Goal: Navigation & Orientation: Find specific page/section

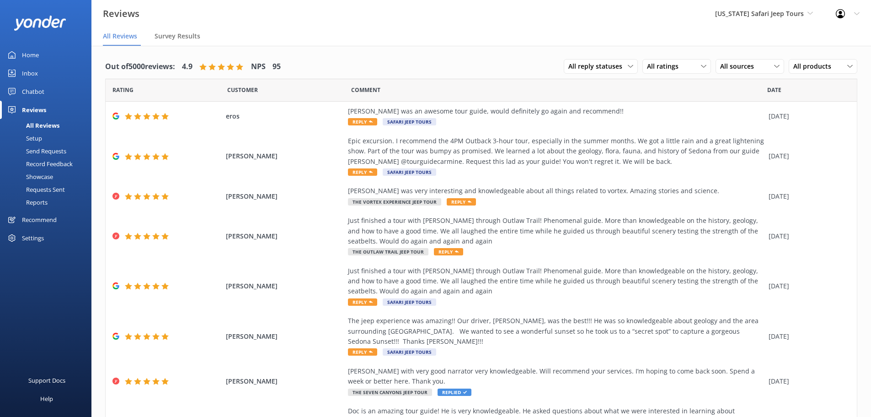
click at [32, 107] on div "Reviews" at bounding box center [34, 110] width 24 height 18
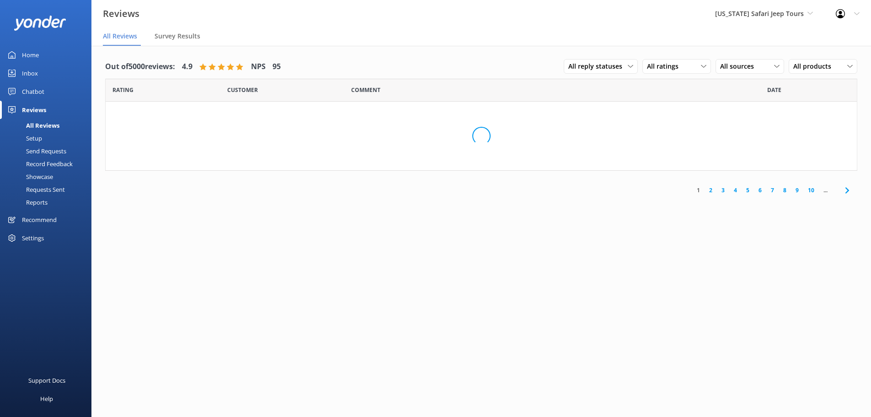
click at [33, 55] on div "Home" at bounding box center [30, 55] width 17 height 18
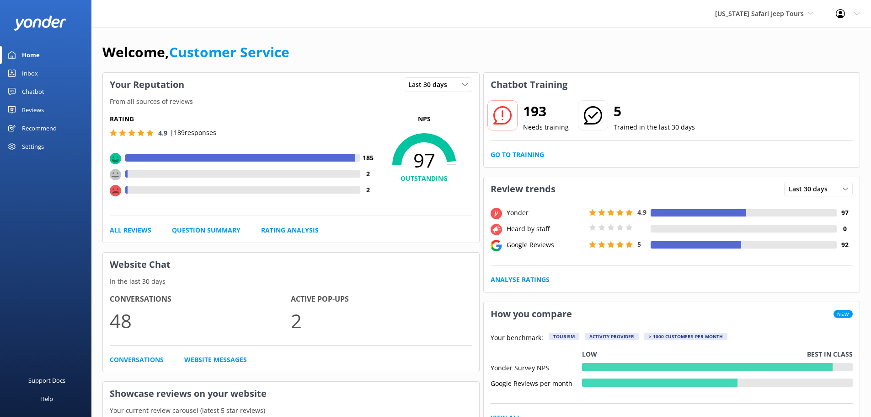
click at [34, 75] on div "Inbox" at bounding box center [30, 73] width 16 height 18
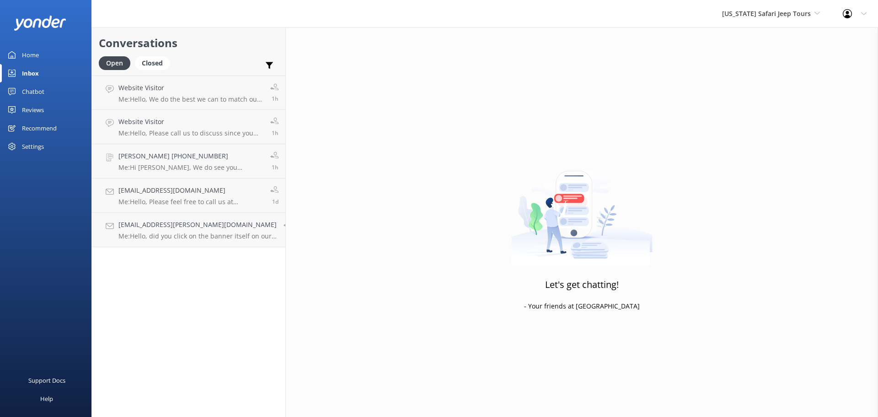
click at [37, 57] on div "Home" at bounding box center [30, 55] width 17 height 18
